Goal: Task Accomplishment & Management: Manage account settings

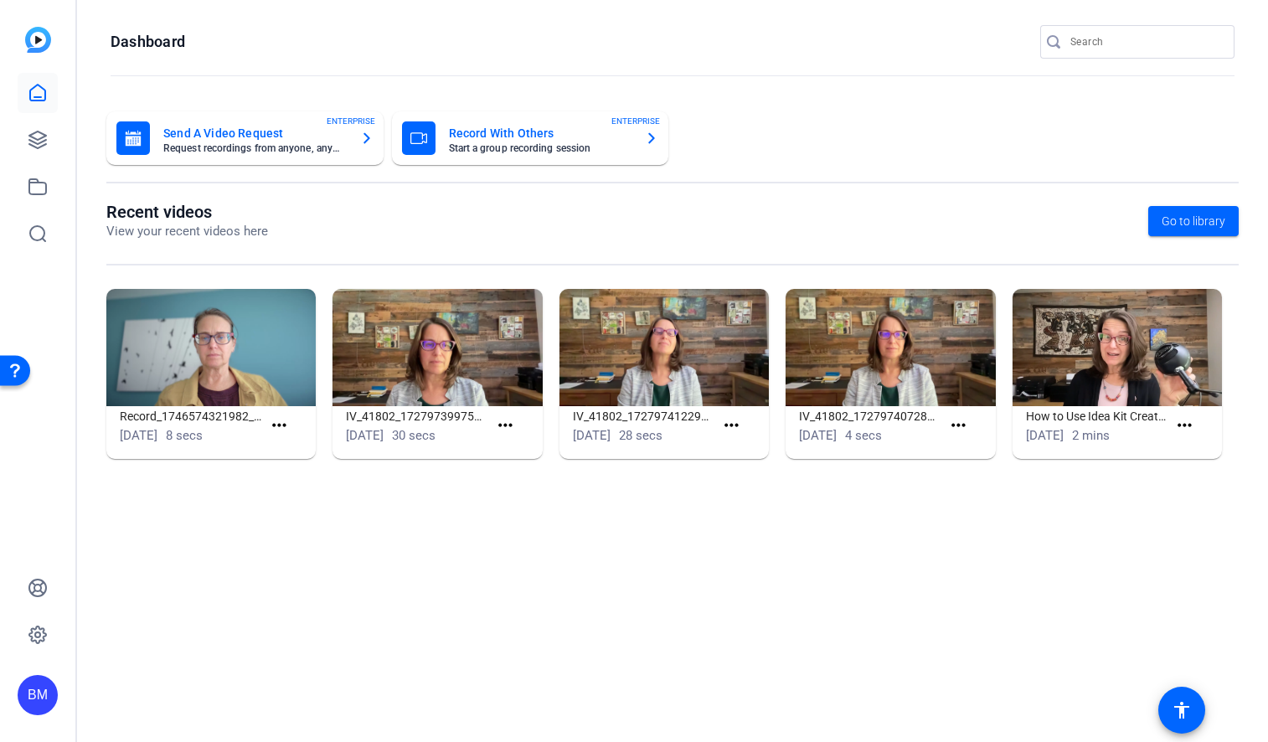
click at [1082, 44] on input "Search" at bounding box center [1145, 42] width 151 height 20
type input "mugavero"
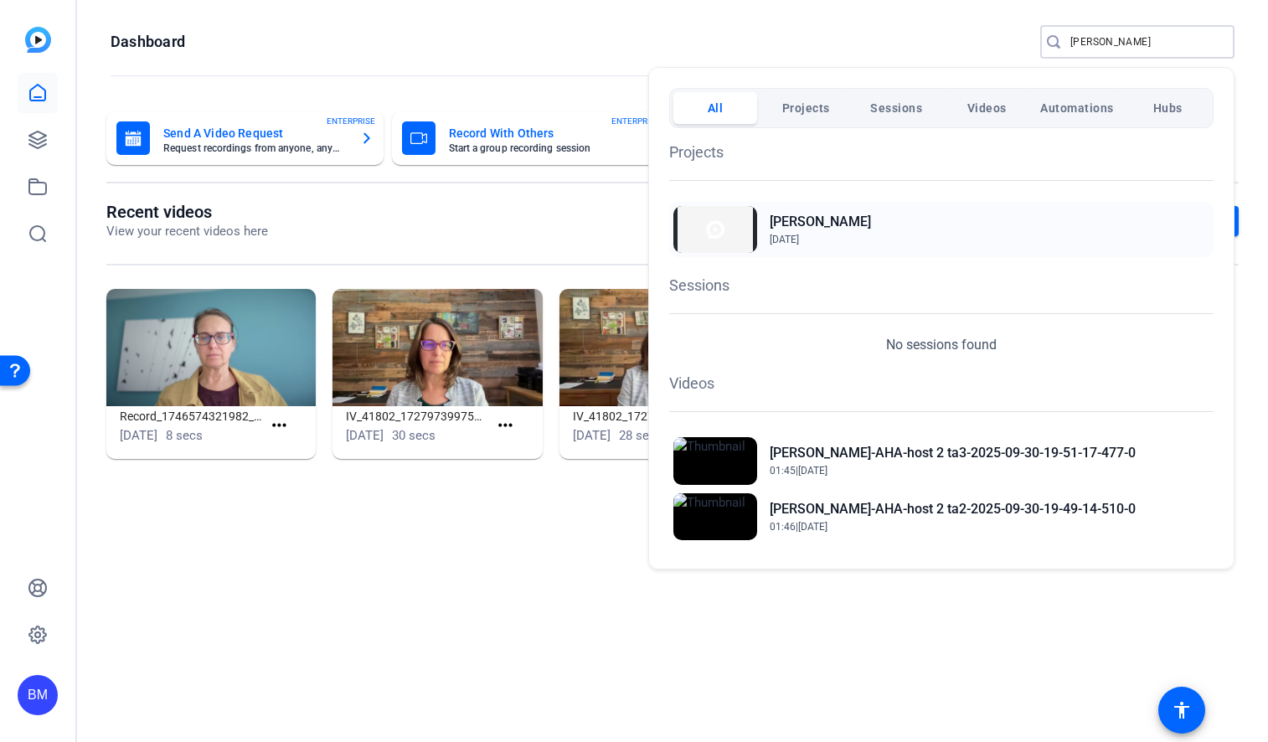
click at [808, 213] on h2 "[PERSON_NAME]" at bounding box center [820, 222] width 101 height 20
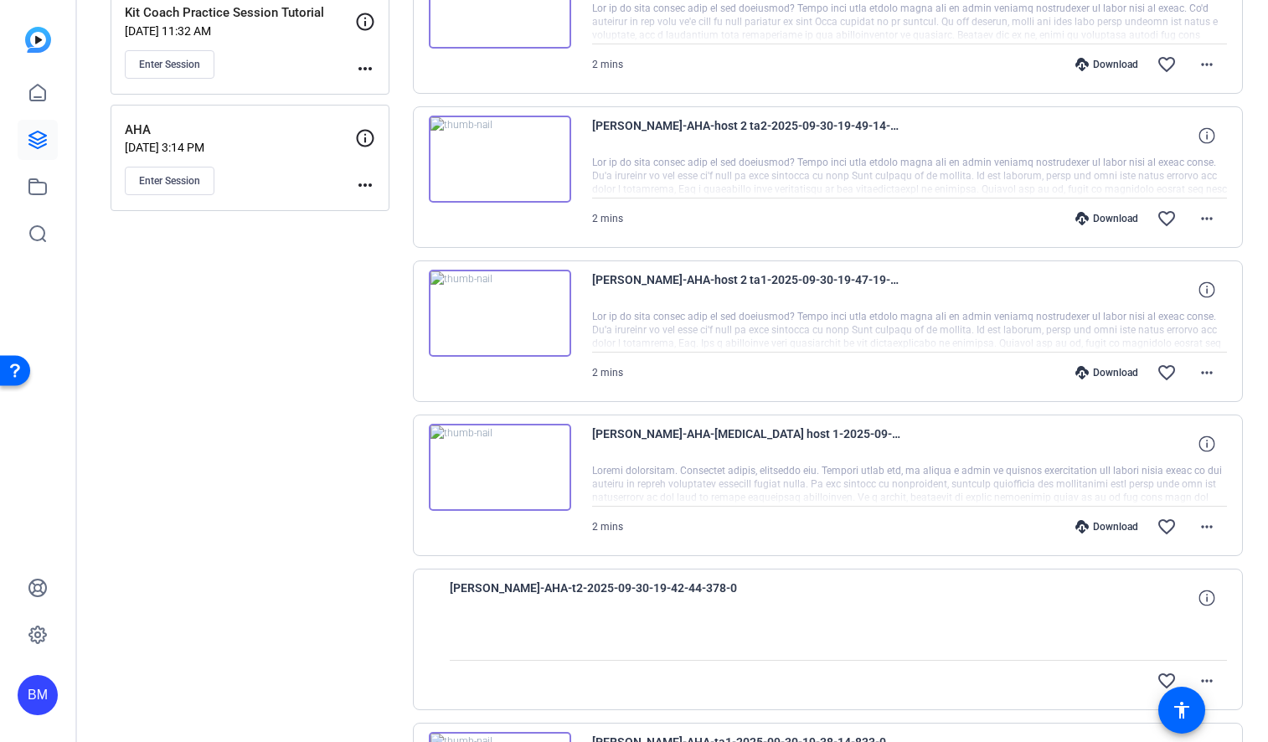
scroll to position [269, 0]
click at [1197, 526] on mat-icon "more_horiz" at bounding box center [1207, 525] width 20 height 20
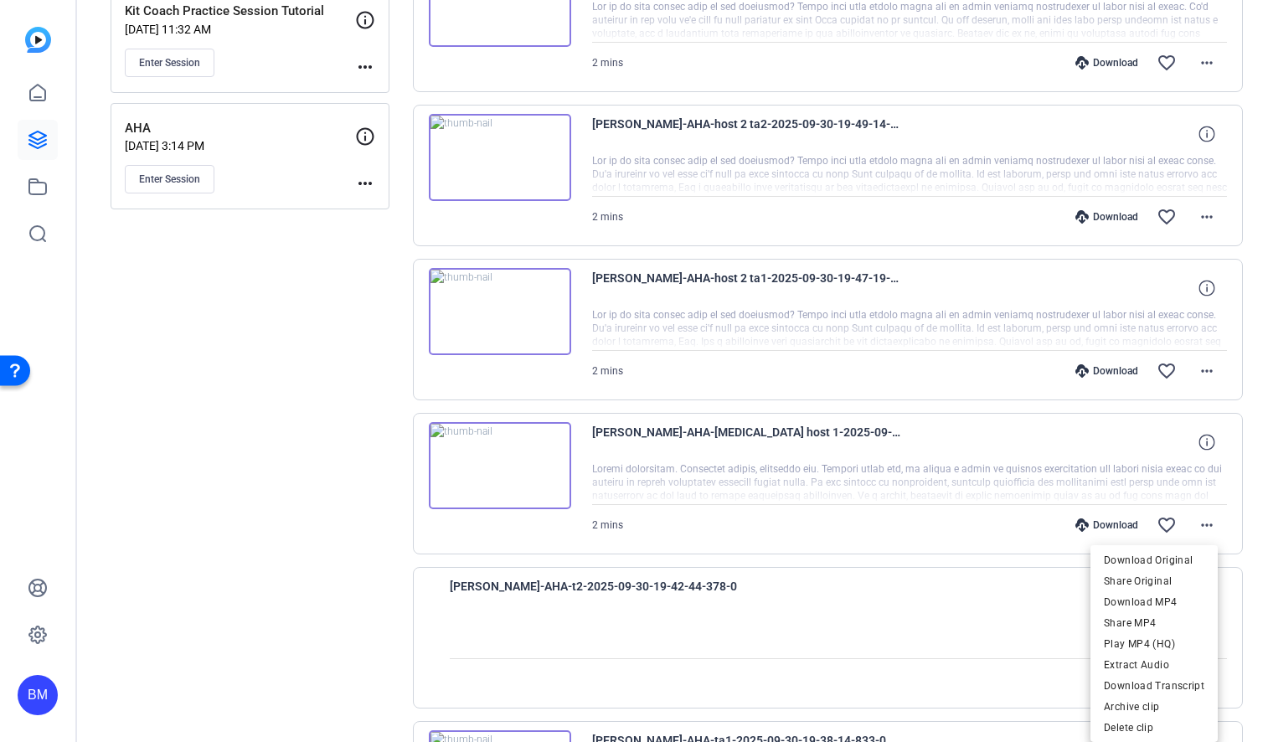
click at [848, 471] on div at bounding box center [634, 371] width 1268 height 742
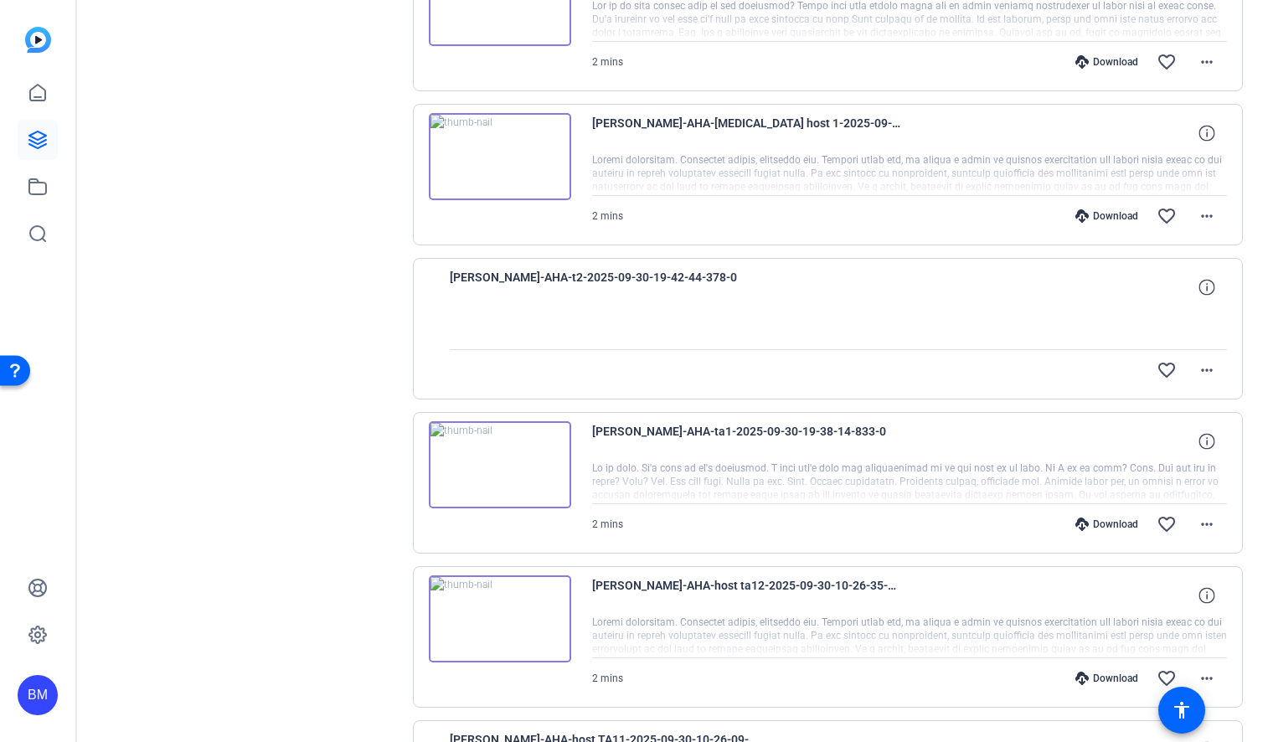
scroll to position [622, 0]
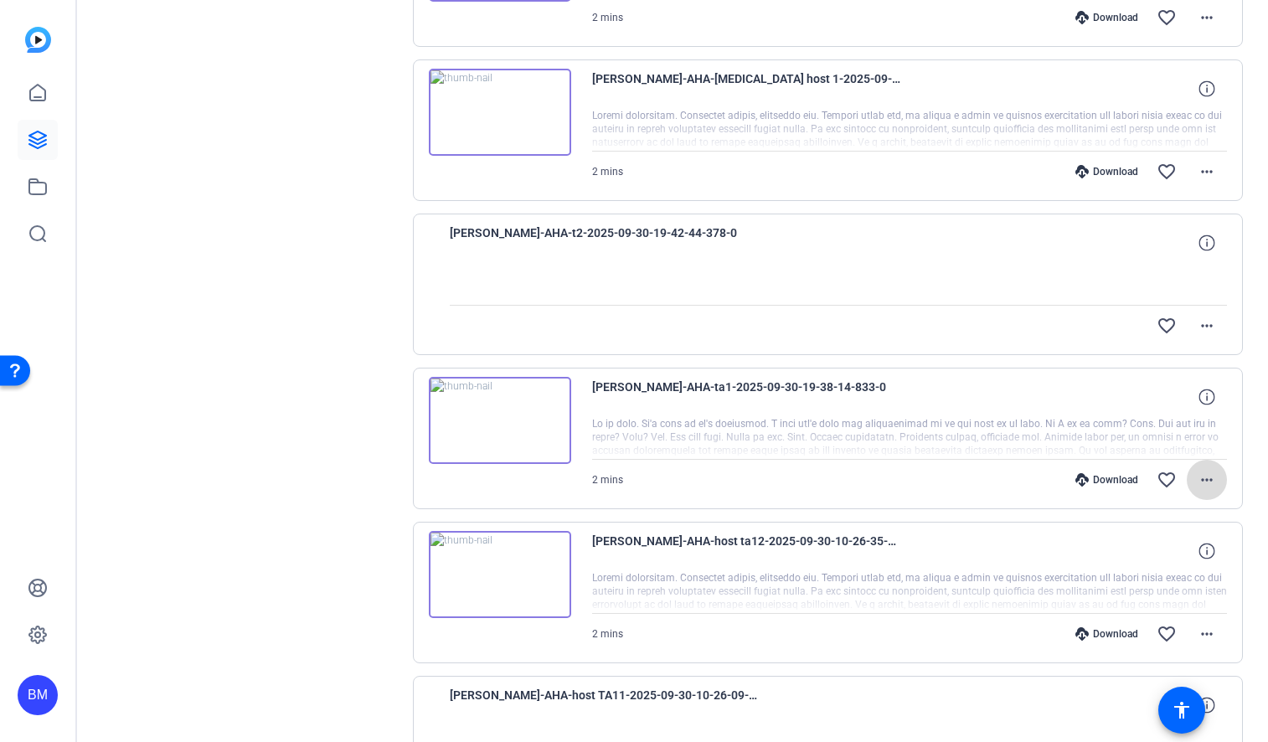
click at [1197, 480] on mat-icon "more_horiz" at bounding box center [1207, 480] width 20 height 20
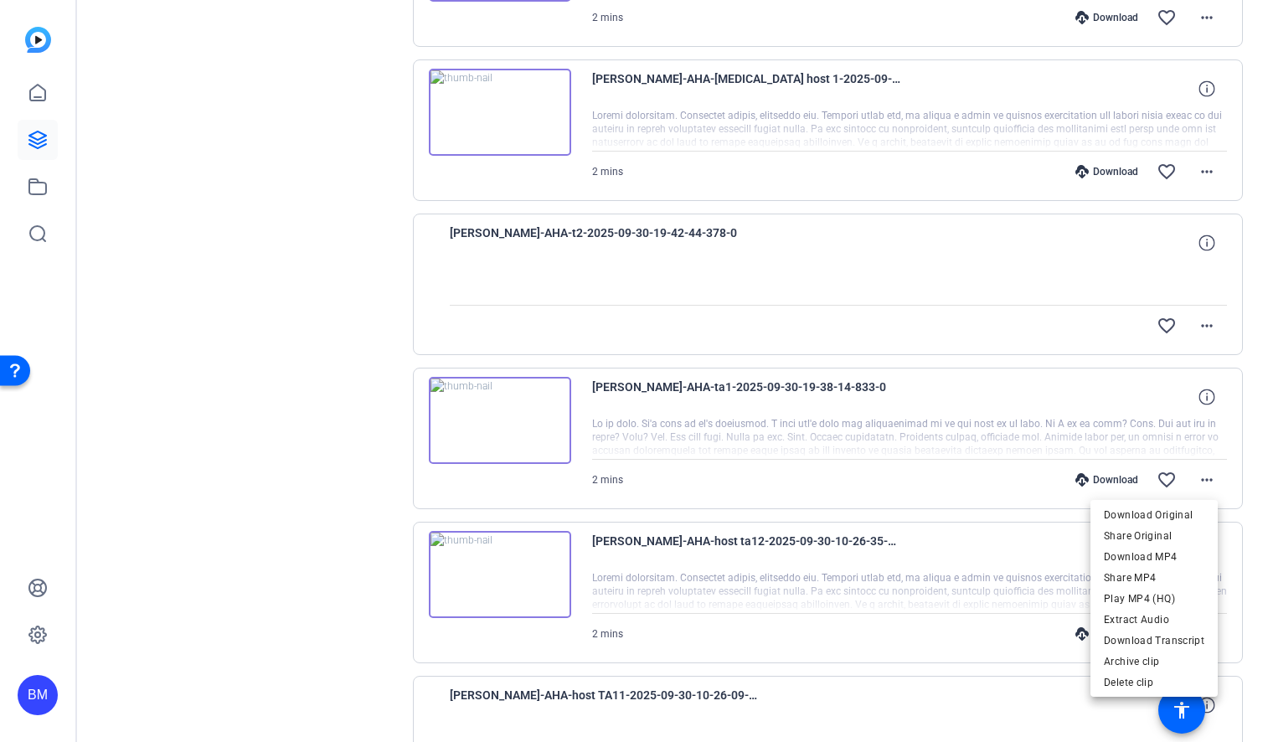
click at [884, 407] on div at bounding box center [634, 371] width 1268 height 742
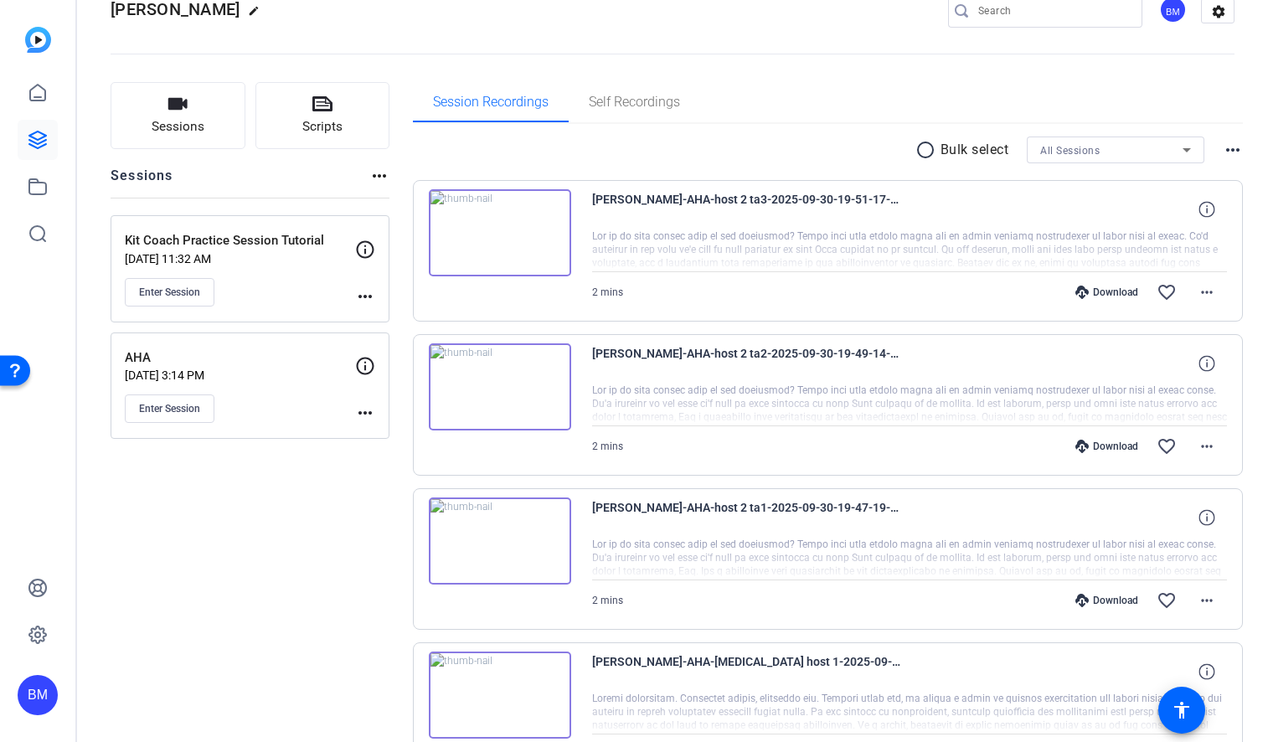
scroll to position [144, 0]
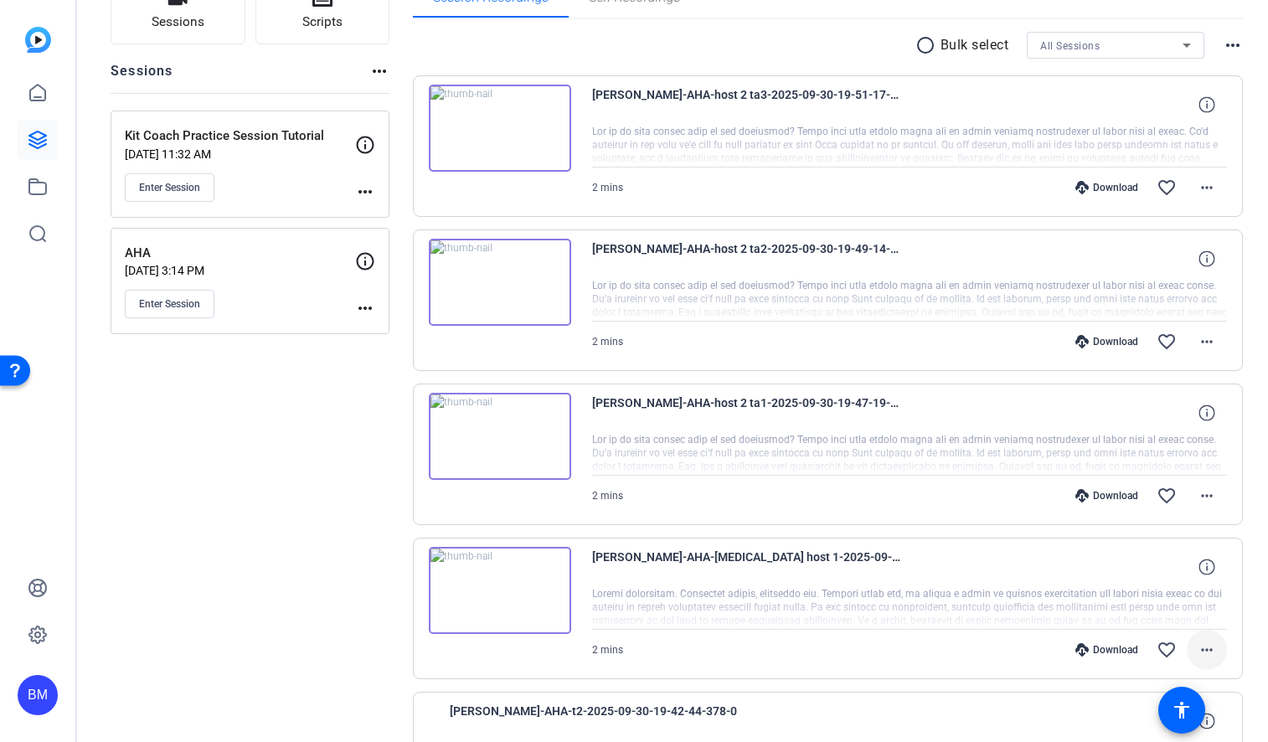
click at [1197, 649] on mat-icon "more_horiz" at bounding box center [1207, 650] width 20 height 20
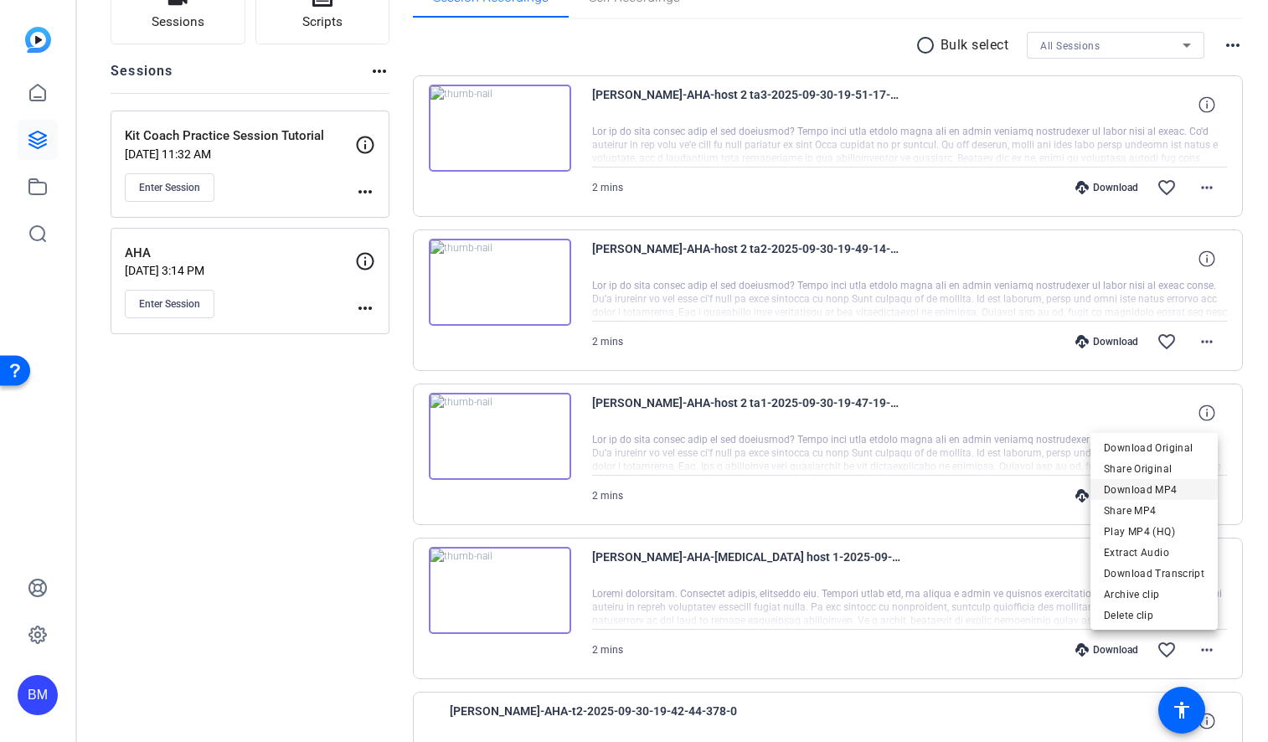
click at [1130, 494] on span "Download MP4" at bounding box center [1154, 490] width 101 height 20
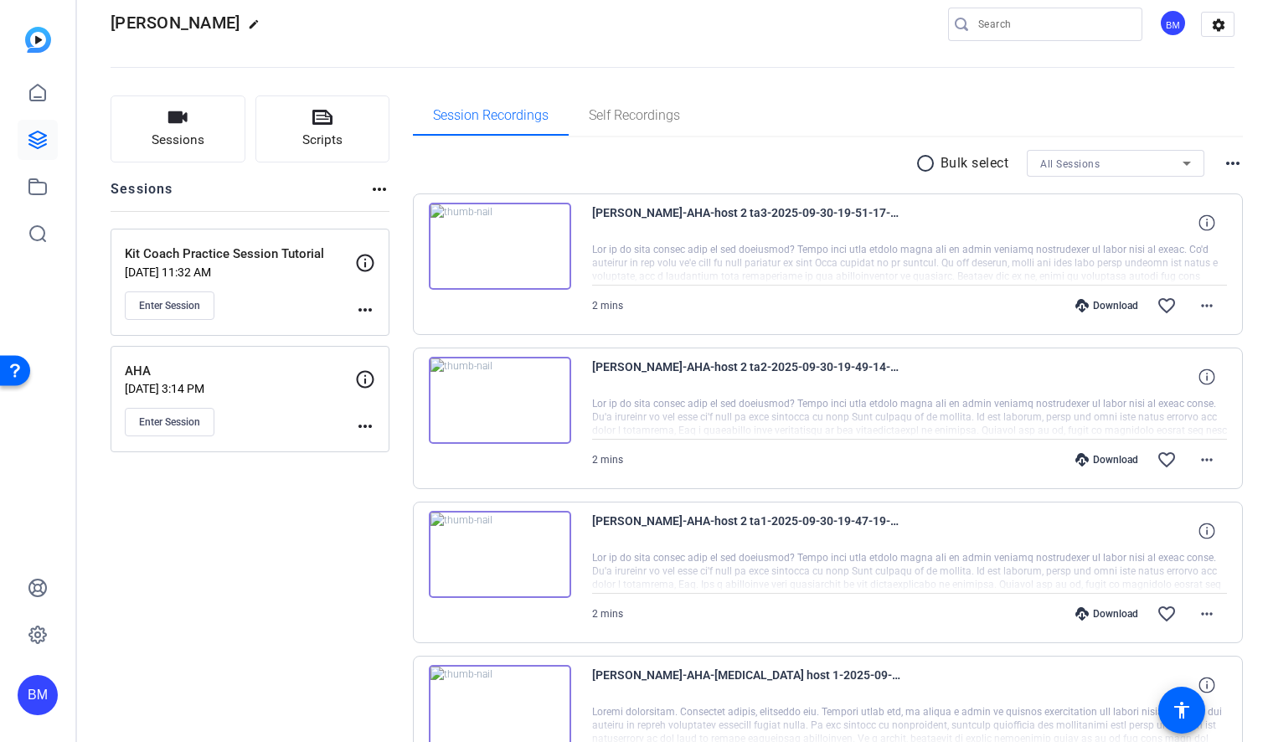
scroll to position [0, 0]
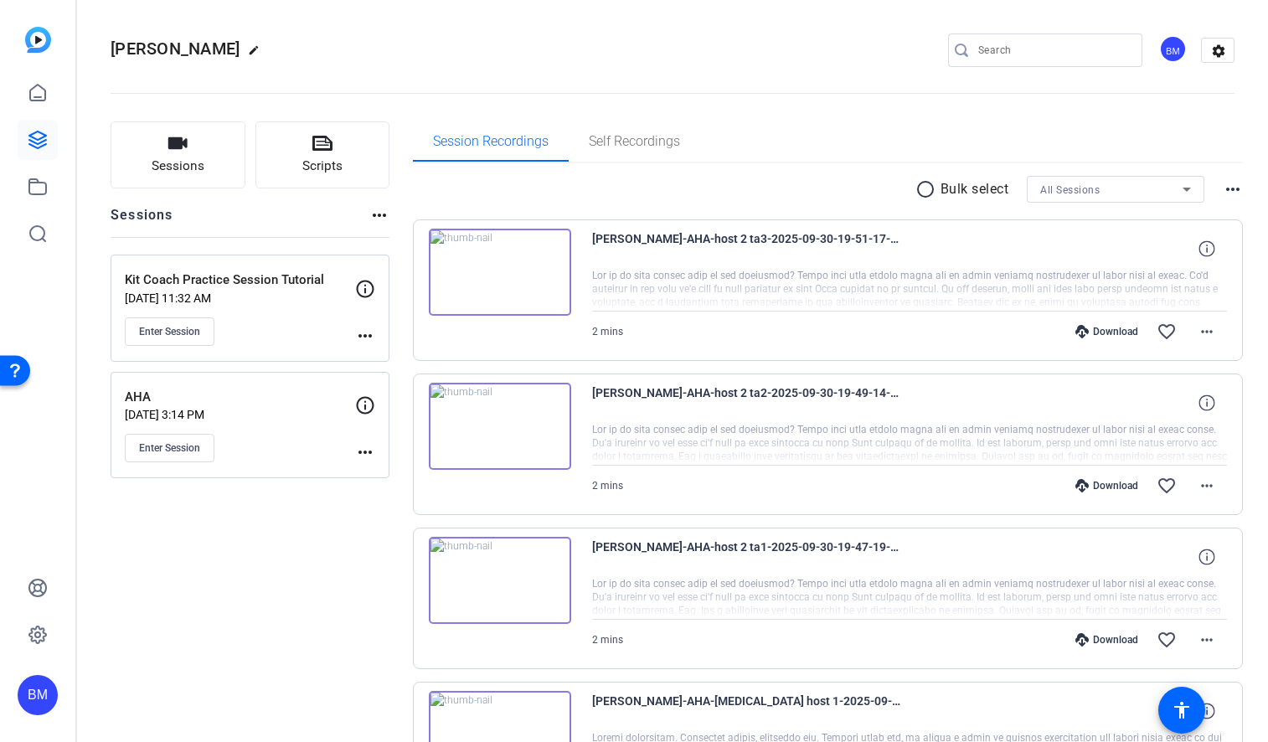
click at [915, 183] on mat-icon "radio_button_unchecked" at bounding box center [927, 189] width 25 height 20
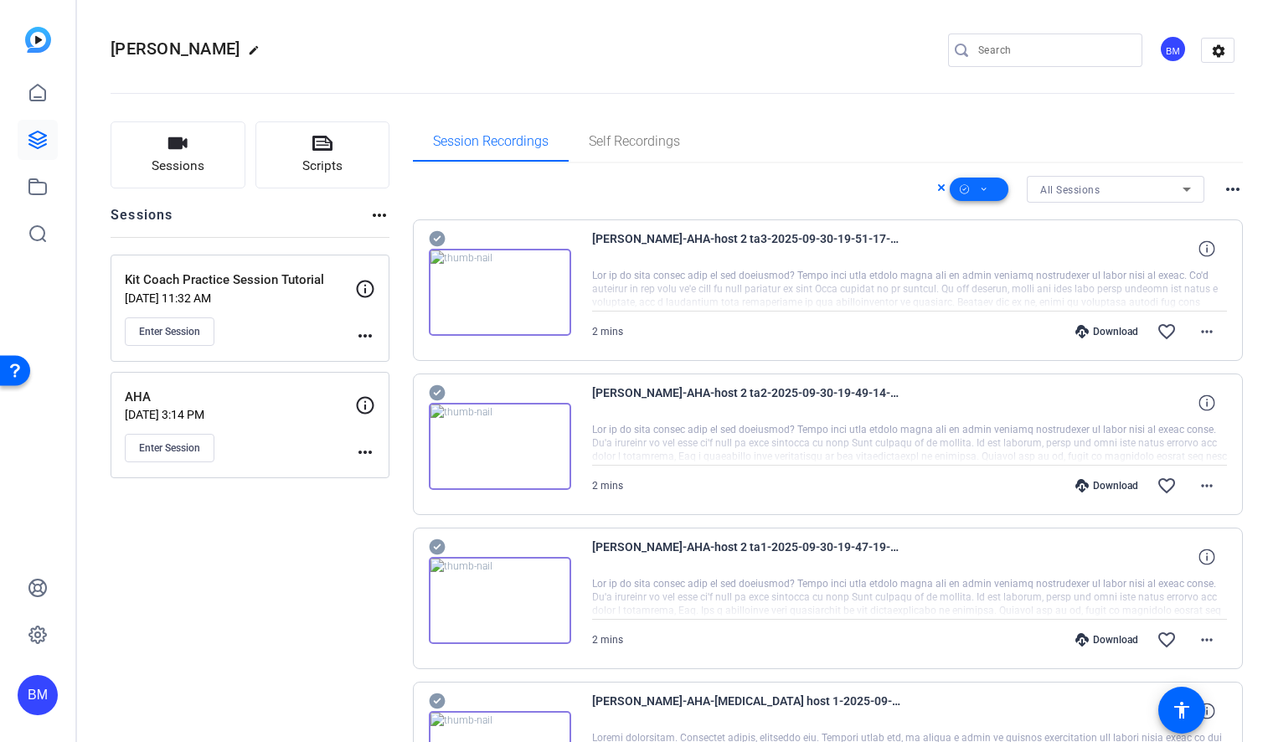
click at [980, 196] on icon at bounding box center [984, 189] width 8 height 21
click at [982, 218] on span "Select All" at bounding box center [998, 216] width 89 height 20
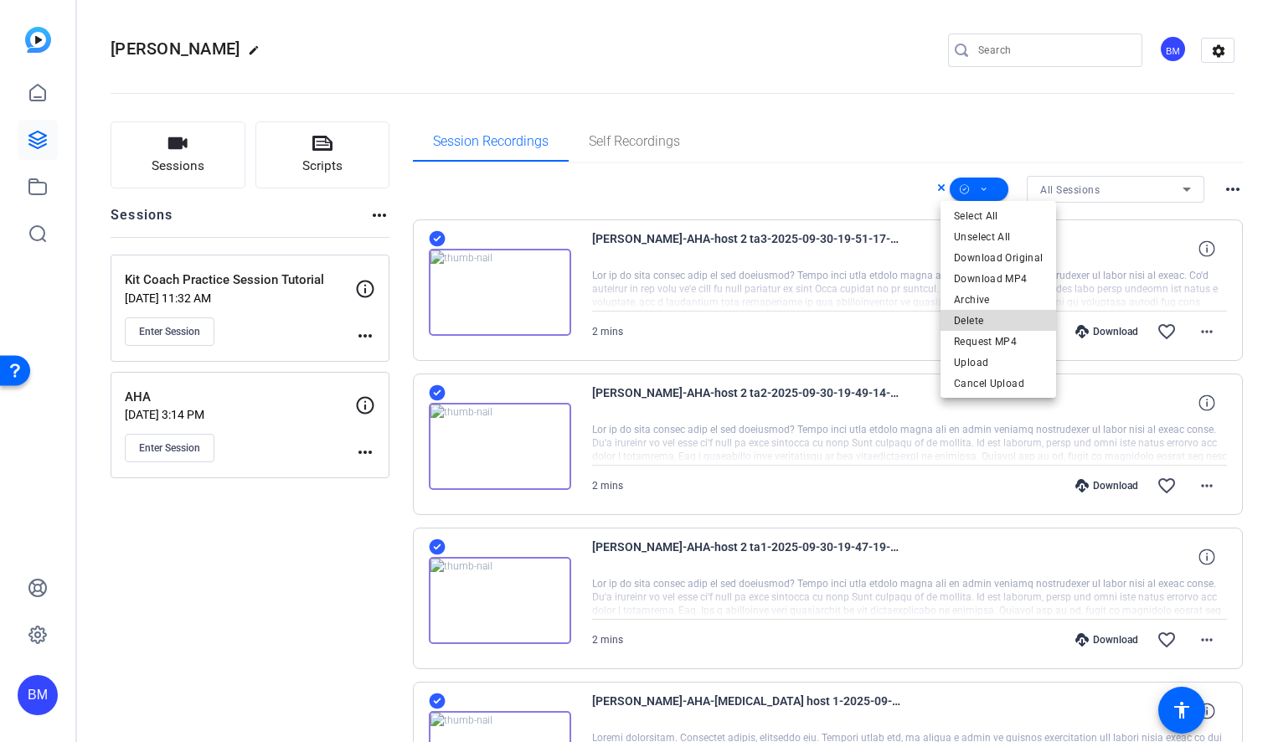
click at [1011, 325] on span "Delete" at bounding box center [998, 321] width 89 height 20
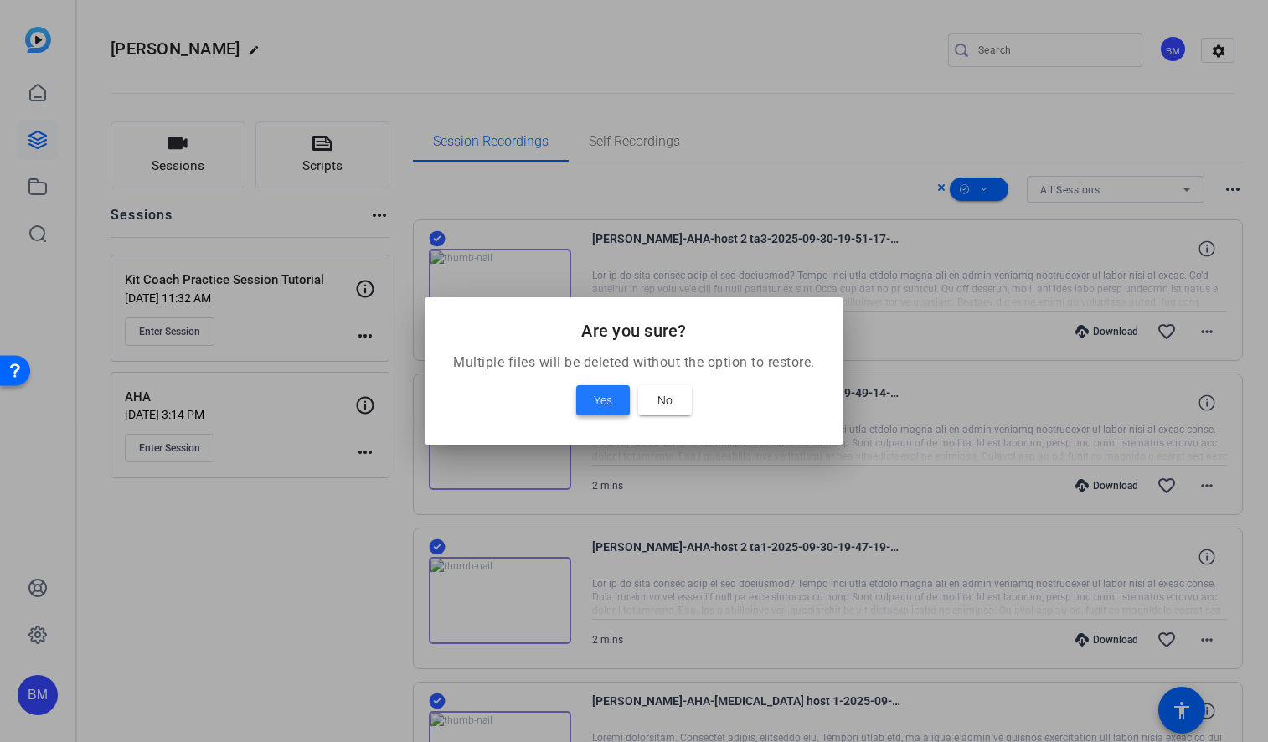
click at [607, 391] on span "Yes" at bounding box center [603, 400] width 18 height 20
